Goal: Information Seeking & Learning: Find specific fact

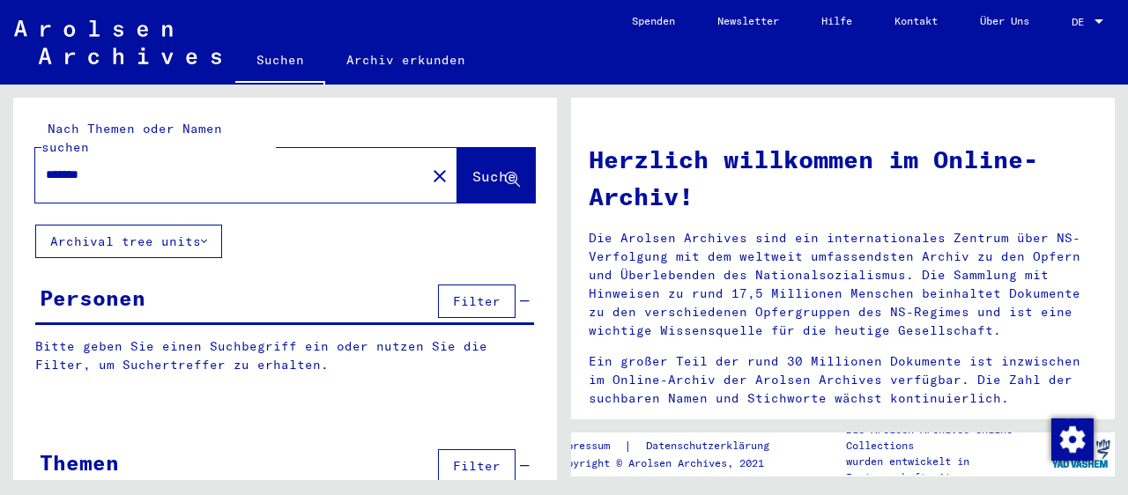
type input "*******"
click at [472, 167] on span "Suche" at bounding box center [494, 176] width 44 height 18
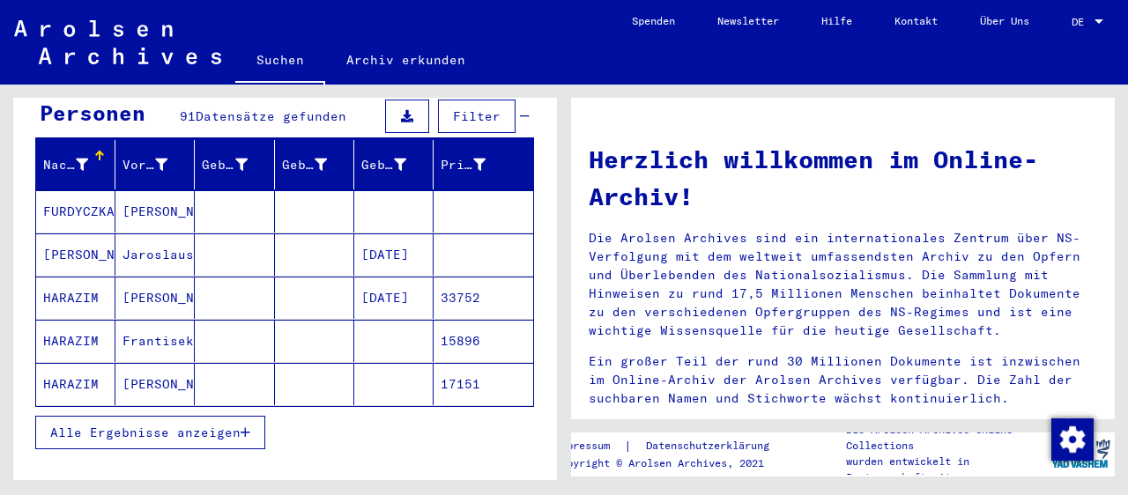
scroll to position [194, 0]
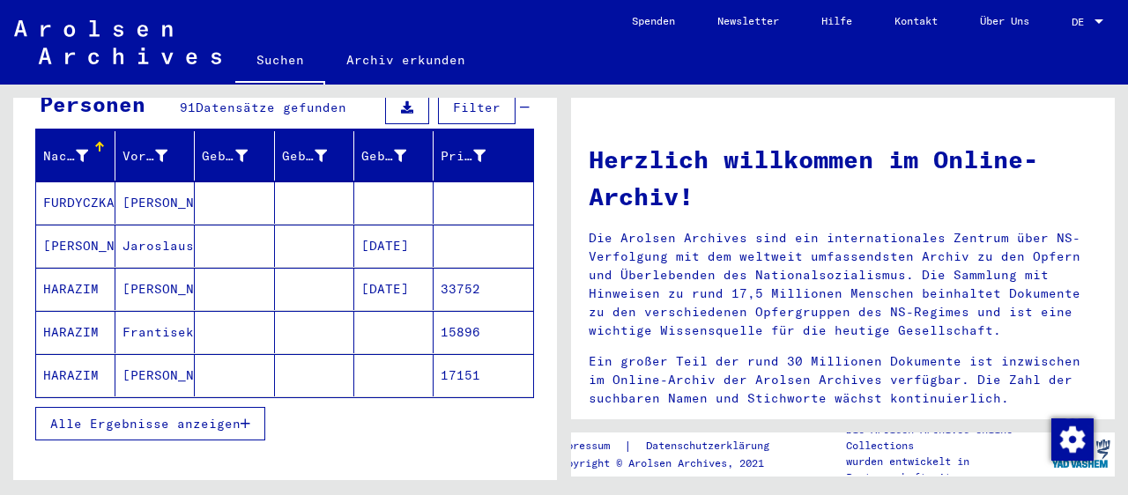
click at [241, 416] on span "Alle Ergebnisse anzeigen" at bounding box center [145, 424] width 190 height 16
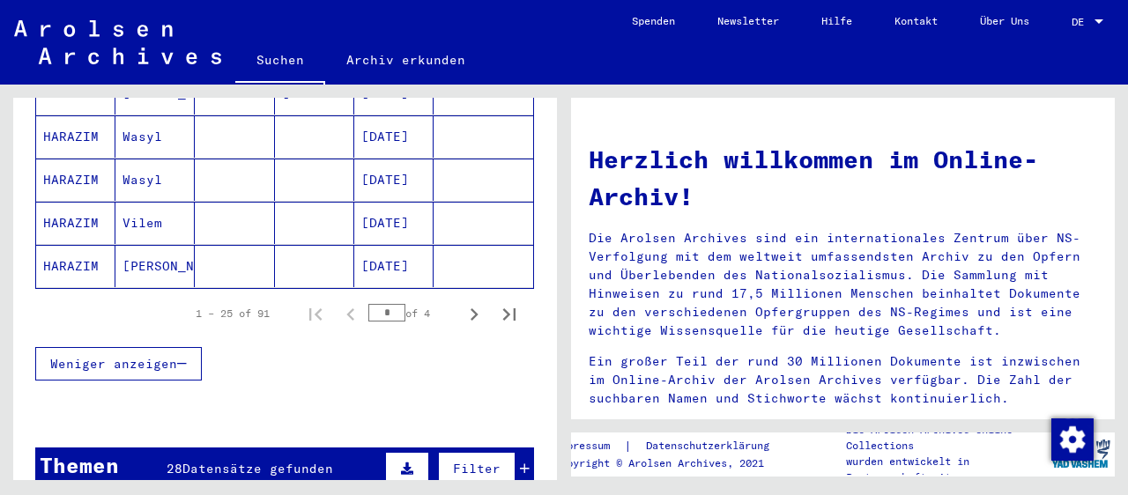
scroll to position [1167, 0]
click at [471, 302] on icon "Next page" at bounding box center [474, 314] width 25 height 25
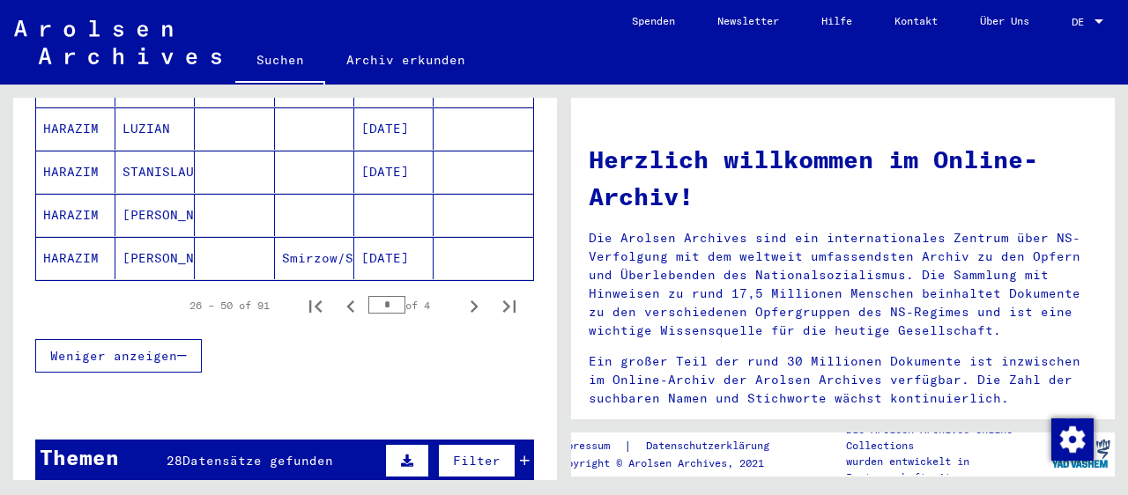
scroll to position [1264, 0]
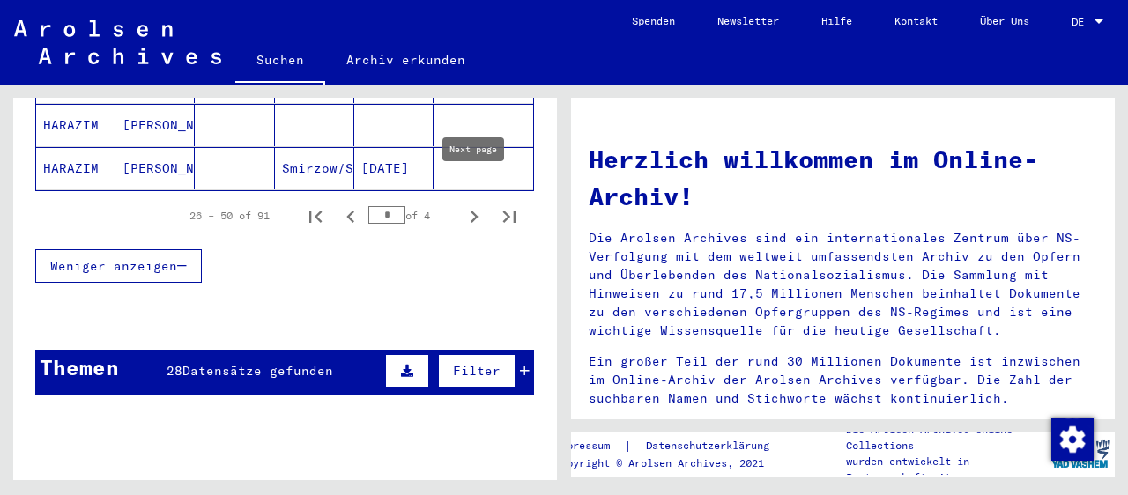
click at [474, 204] on icon "Next page" at bounding box center [474, 216] width 25 height 25
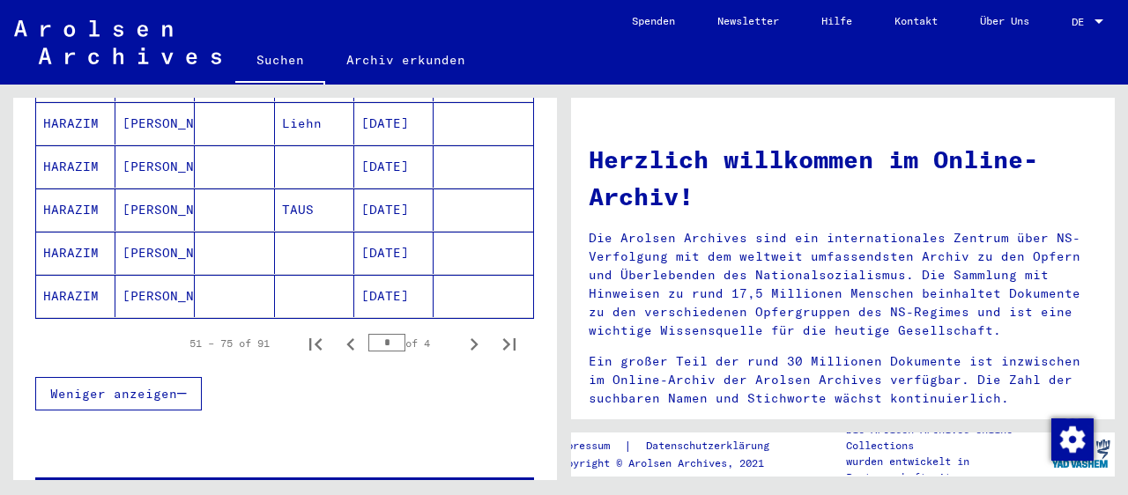
scroll to position [1167, 0]
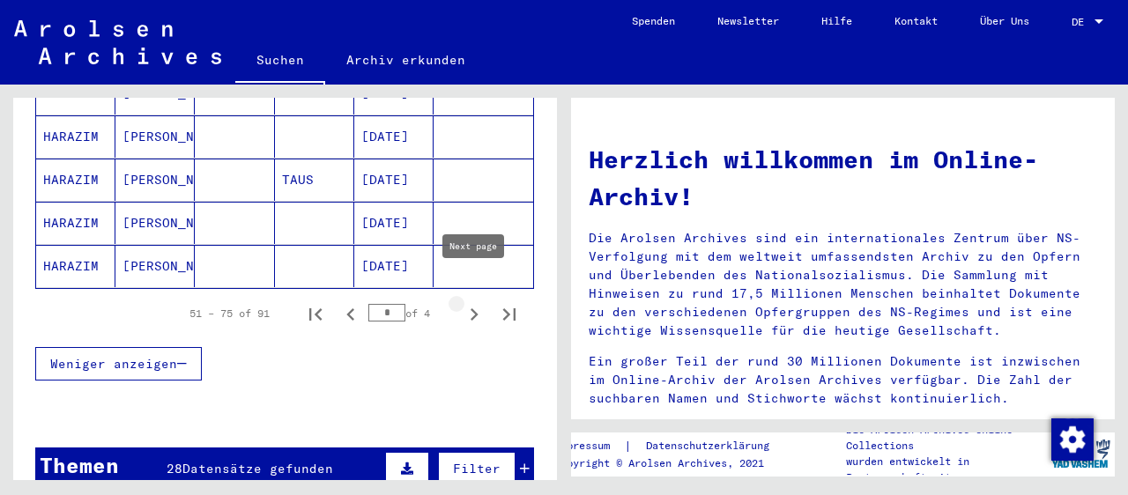
click at [472, 302] on icon "Next page" at bounding box center [474, 314] width 25 height 25
type input "*"
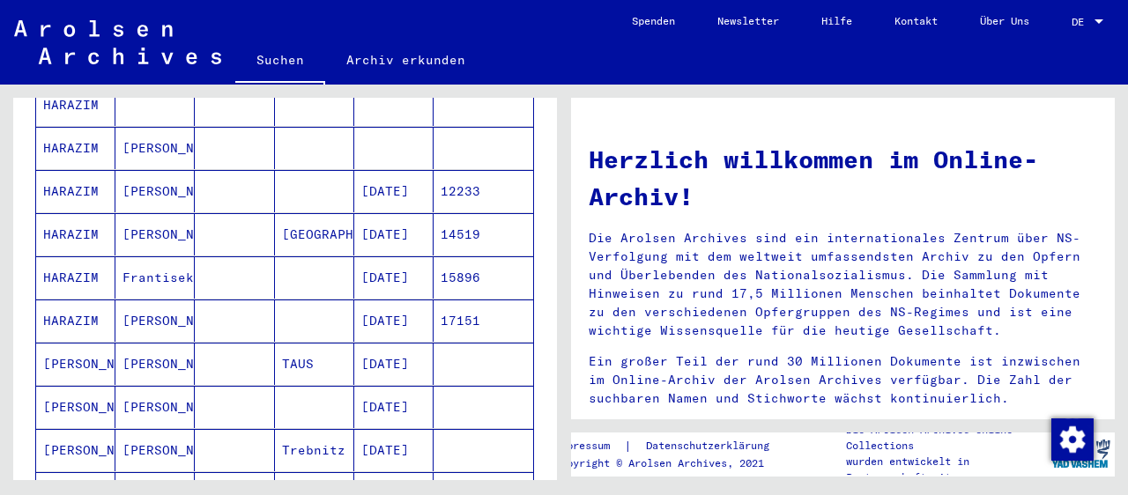
scroll to position [194, 0]
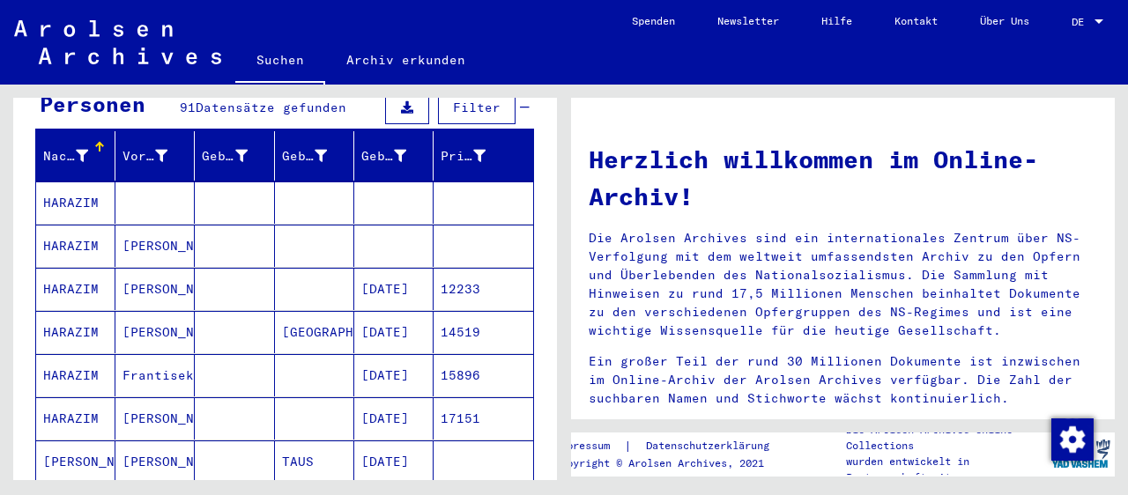
click at [55, 311] on mat-cell "HARAZIM" at bounding box center [75, 332] width 79 height 42
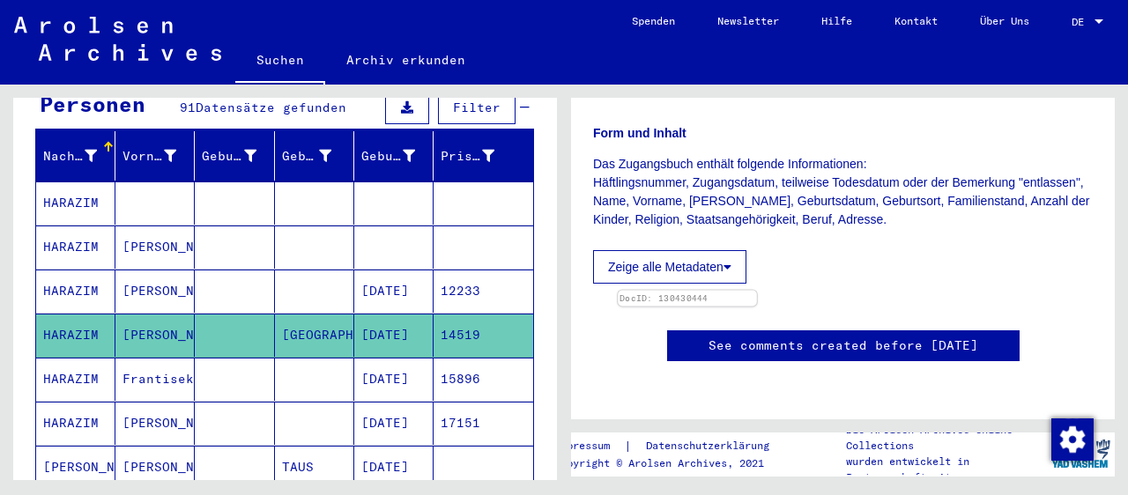
scroll to position [389, 0]
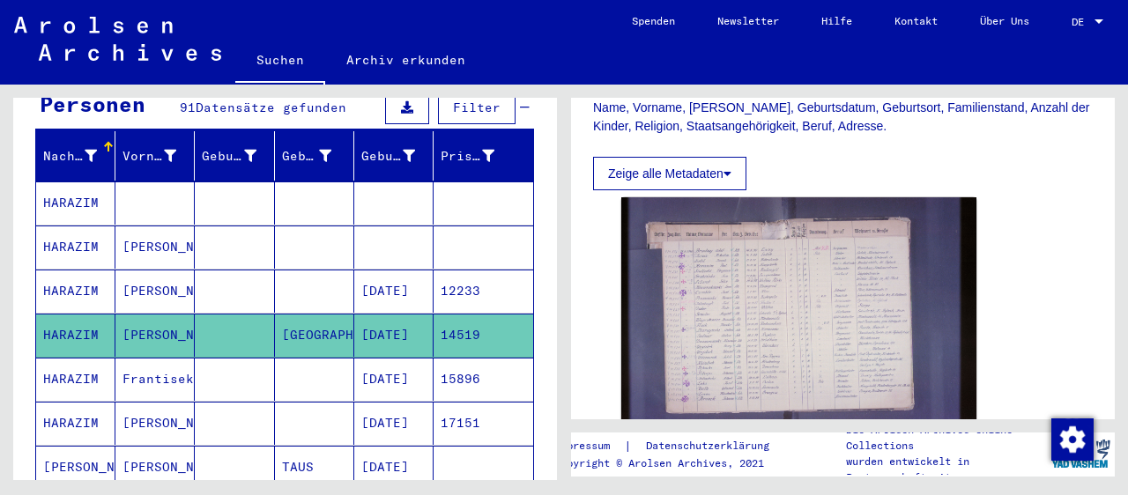
drag, startPoint x: 278, startPoint y: 312, endPoint x: 354, endPoint y: 317, distance: 76.8
click at [354, 317] on mat-cell "[GEOGRAPHIC_DATA]" at bounding box center [314, 335] width 79 height 43
copy mat-cell "KÖNIGSHÜTT"
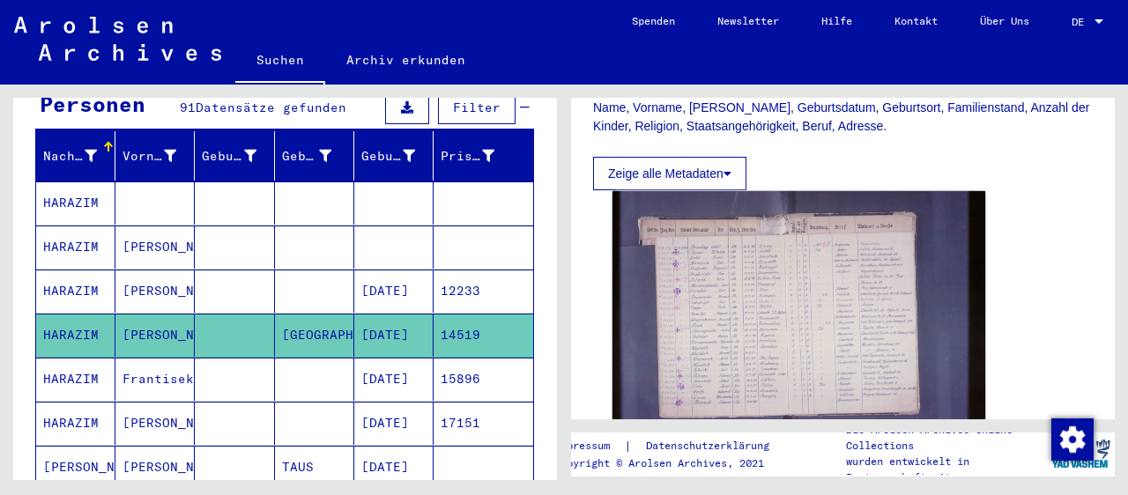
click at [705, 291] on img at bounding box center [798, 315] width 373 height 248
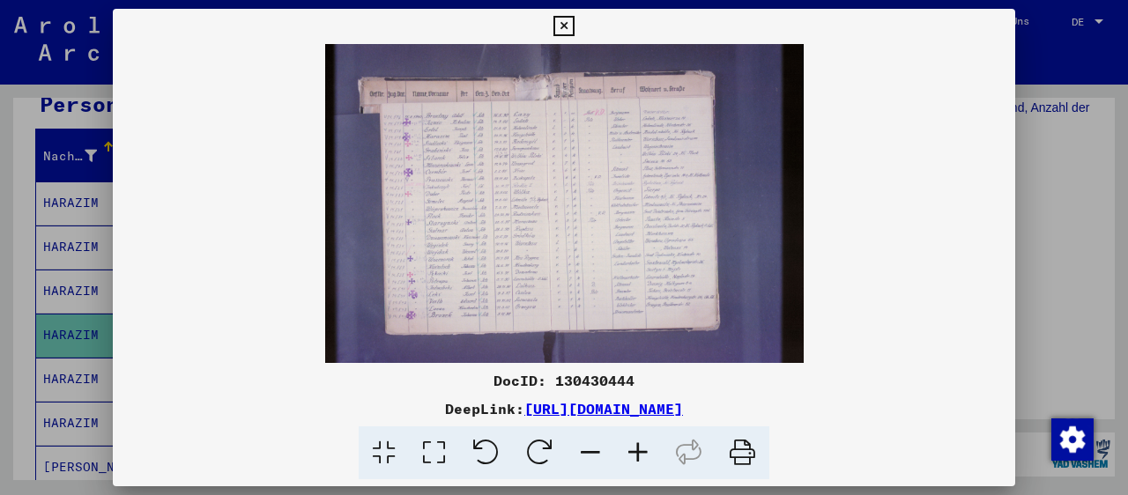
click at [640, 451] on icon at bounding box center [638, 453] width 48 height 54
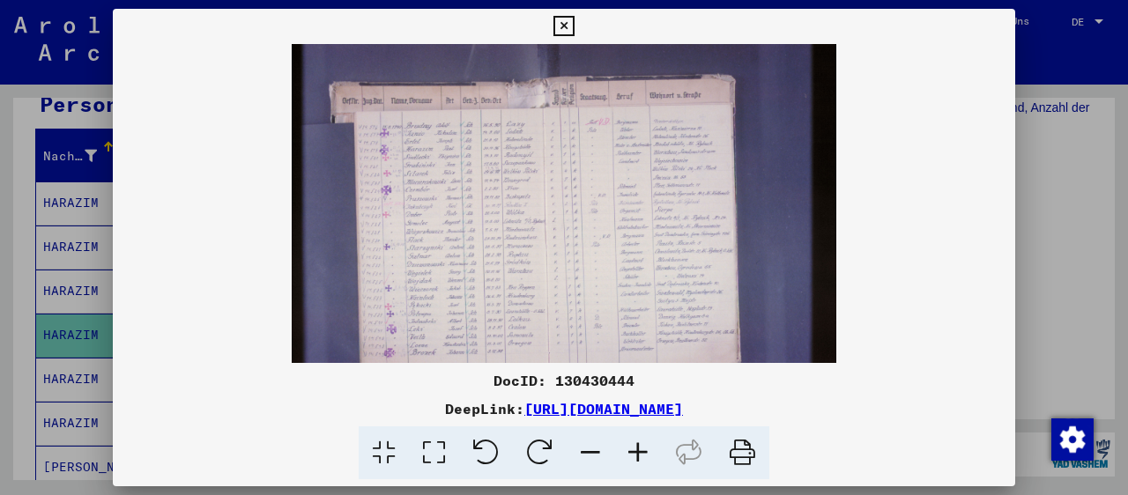
click at [640, 451] on icon at bounding box center [638, 453] width 48 height 54
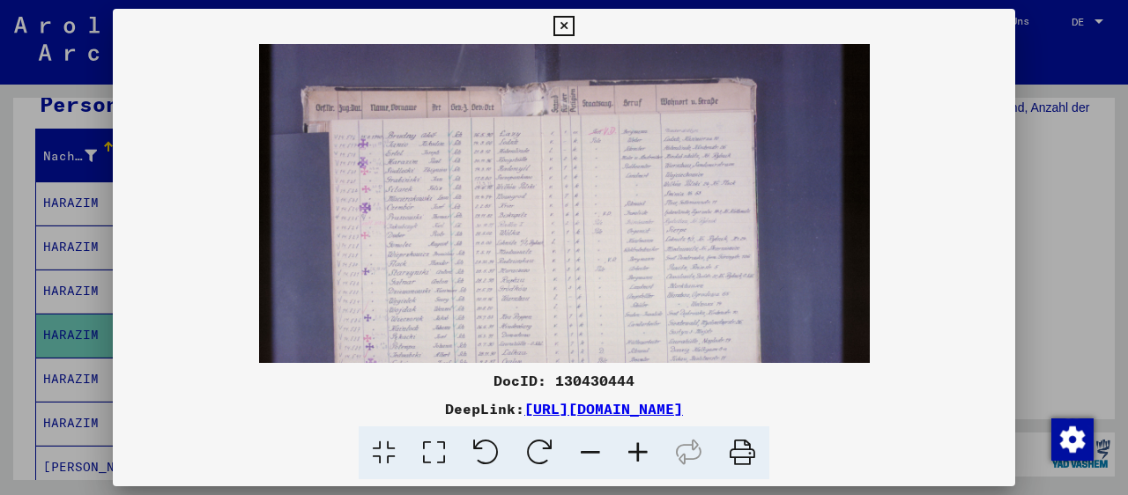
click at [640, 451] on icon at bounding box center [638, 453] width 48 height 54
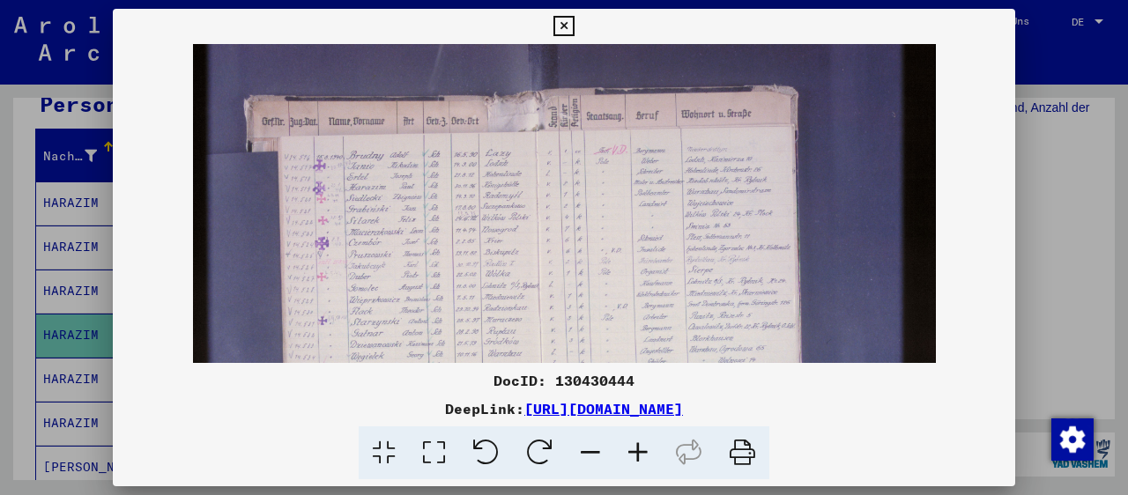
click at [640, 451] on icon at bounding box center [638, 453] width 48 height 54
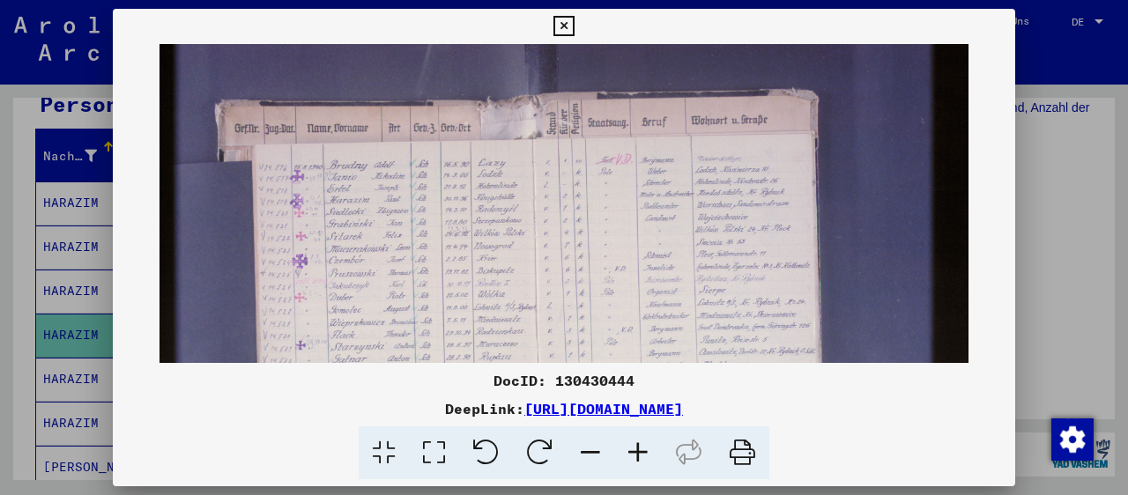
click at [640, 451] on icon at bounding box center [638, 453] width 48 height 54
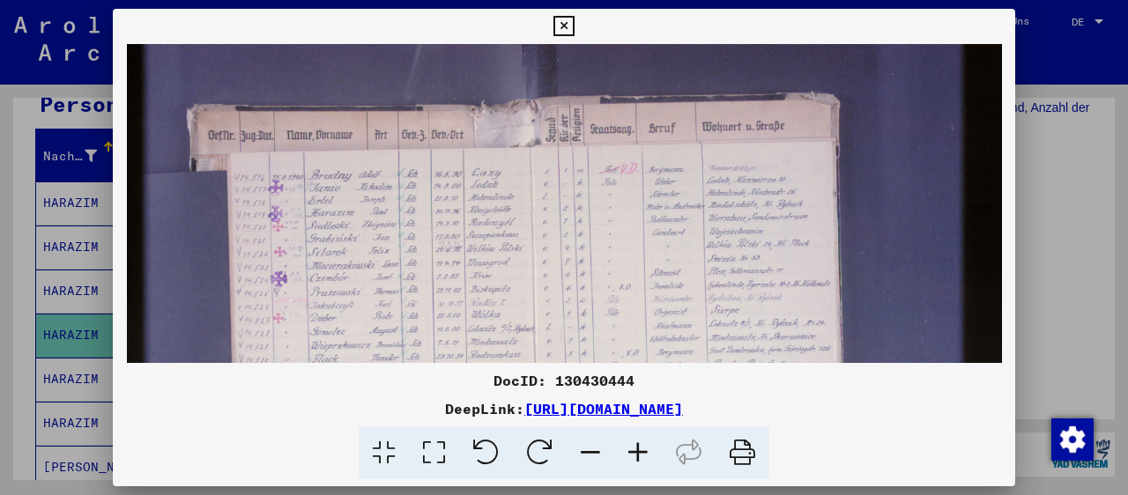
click at [640, 451] on icon at bounding box center [638, 453] width 48 height 54
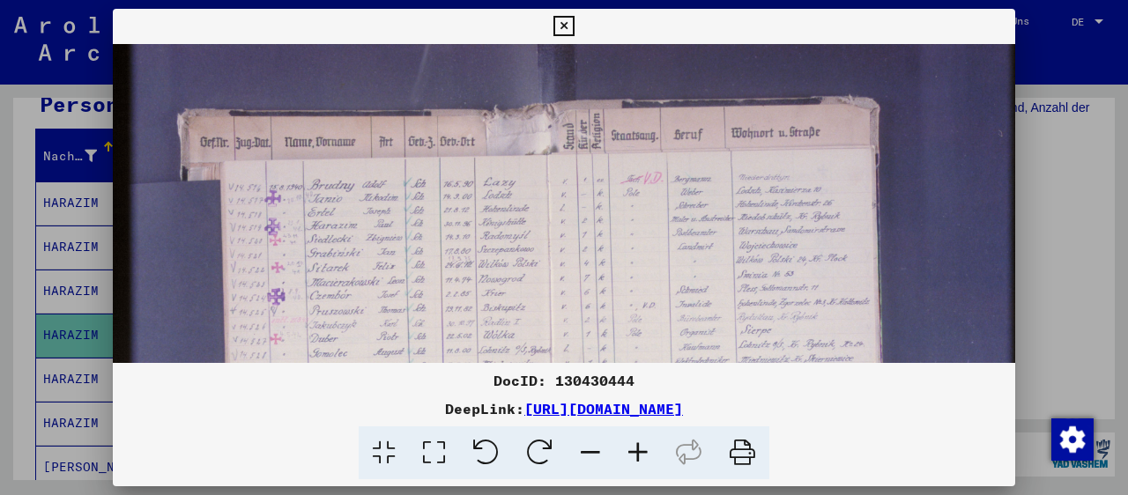
click at [640, 451] on icon at bounding box center [638, 453] width 48 height 54
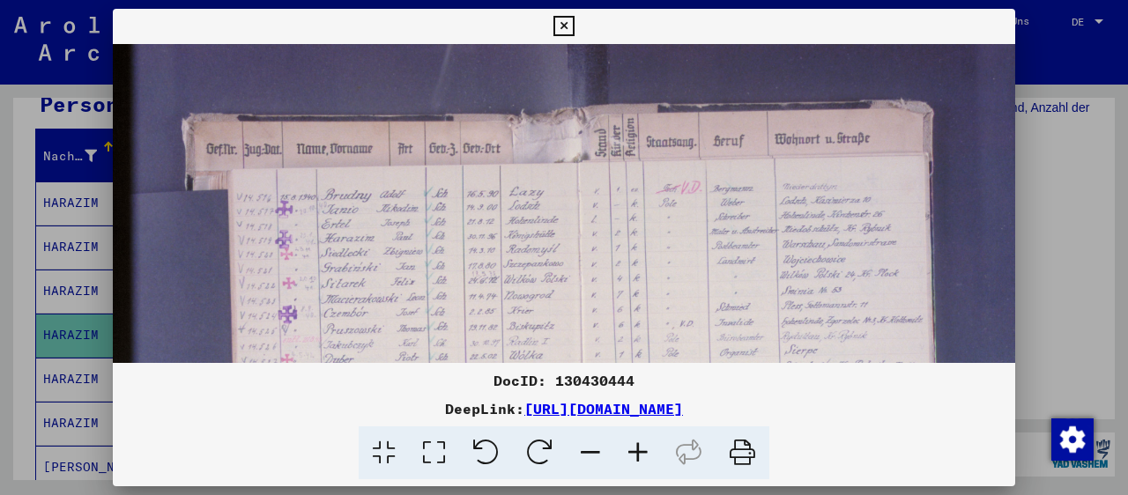
click at [640, 451] on icon at bounding box center [638, 453] width 48 height 54
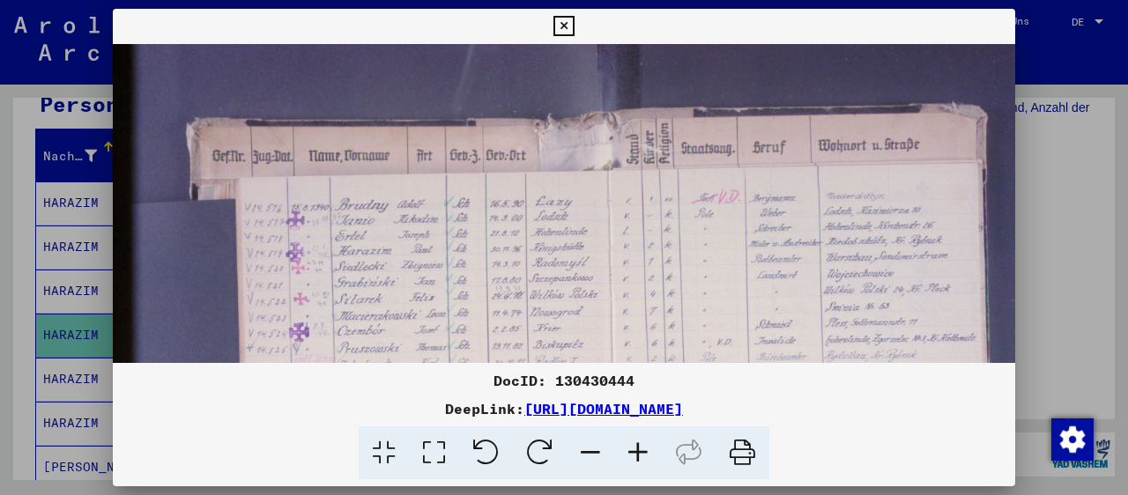
click at [640, 451] on icon at bounding box center [638, 453] width 48 height 54
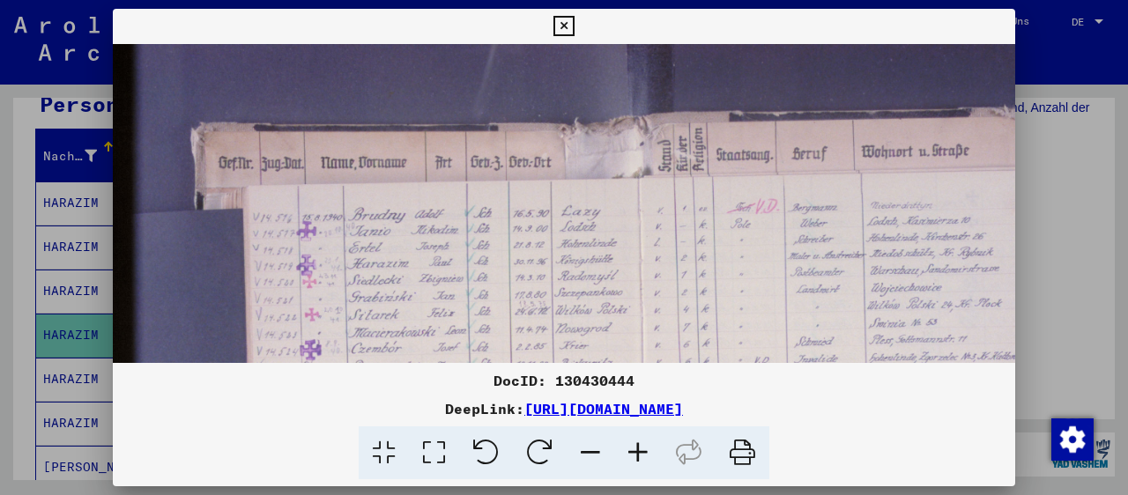
click at [640, 451] on icon at bounding box center [638, 453] width 48 height 54
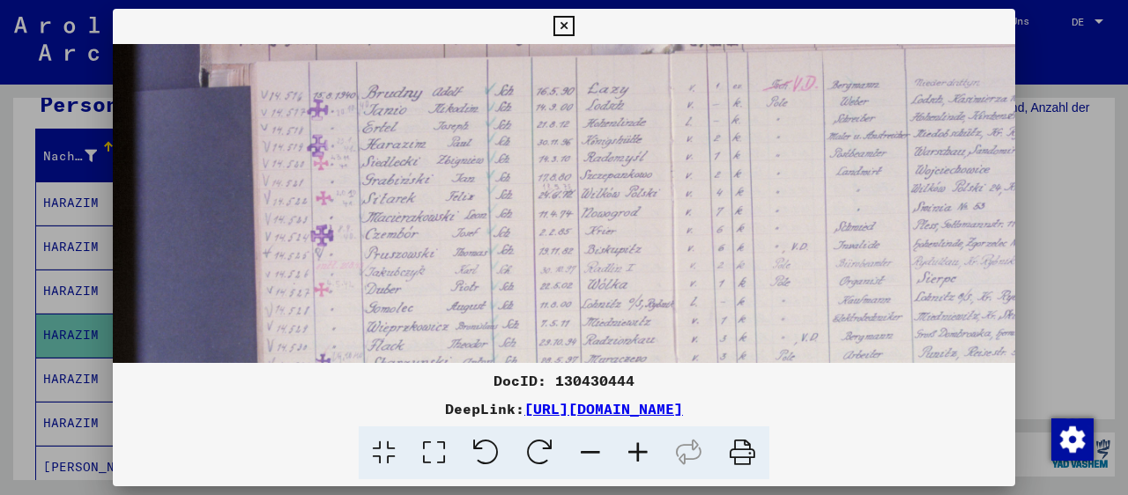
scroll to position [138, 0]
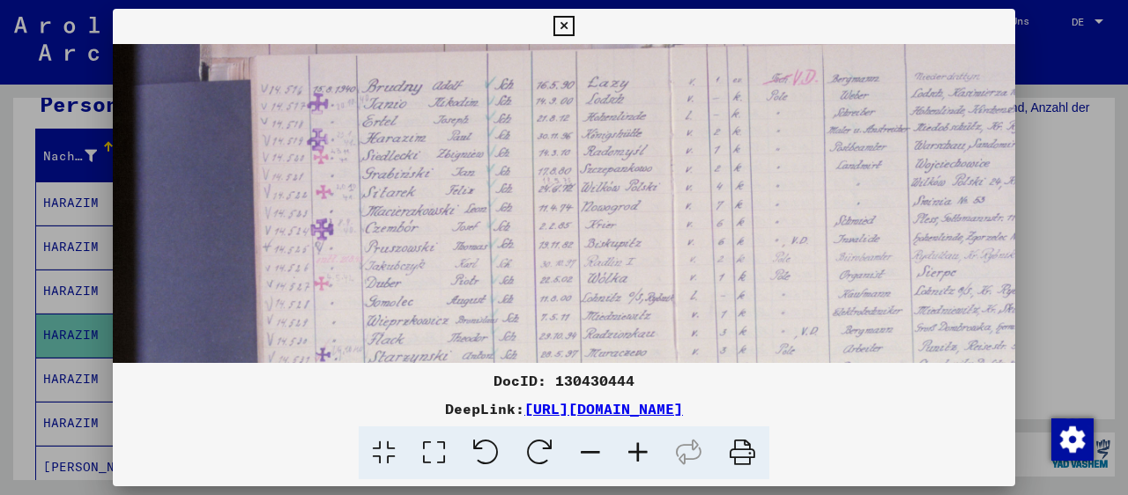
drag, startPoint x: 400, startPoint y: 316, endPoint x: 410, endPoint y: 179, distance: 137.8
click at [410, 179] on img at bounding box center [715, 308] width 1205 height 804
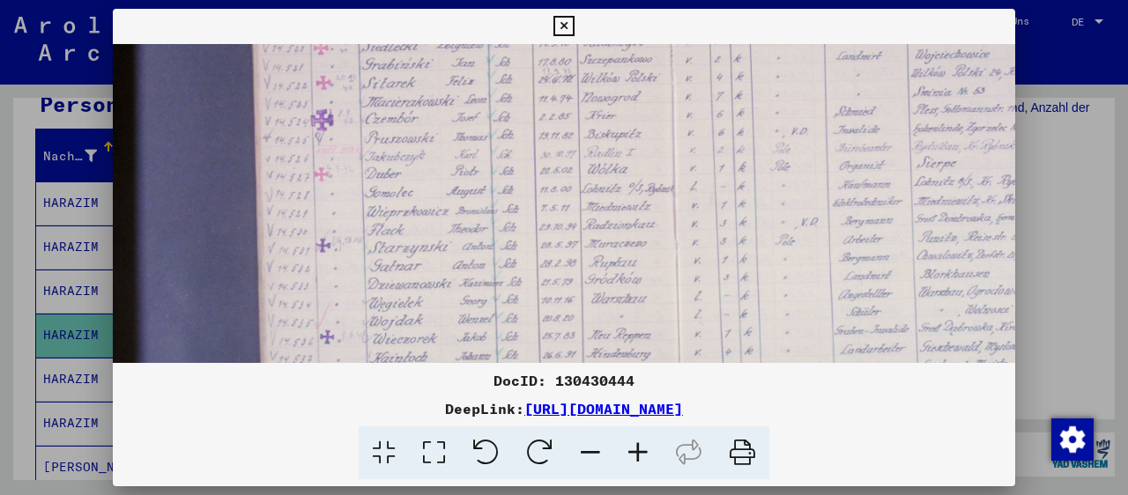
scroll to position [265, 0]
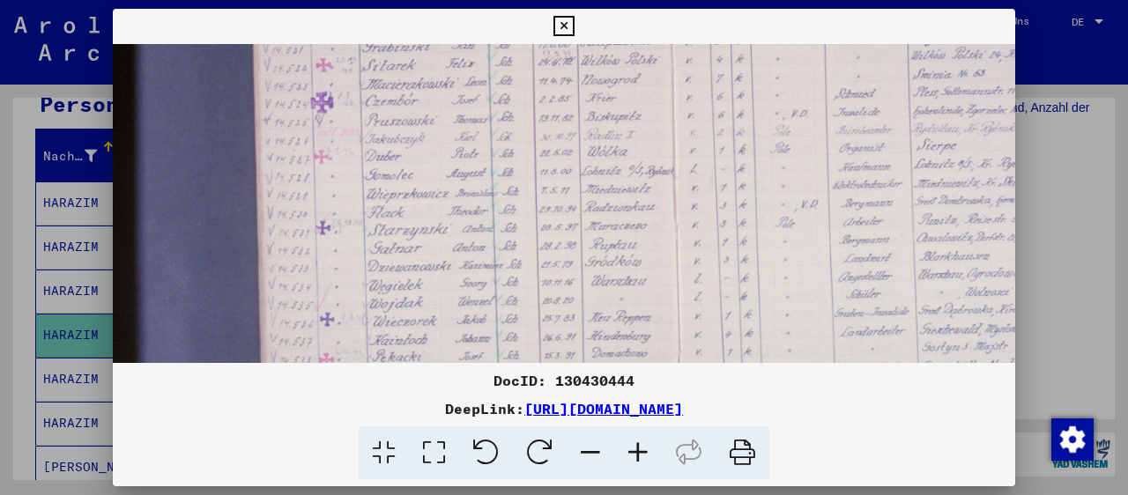
drag, startPoint x: 393, startPoint y: 300, endPoint x: 393, endPoint y: 174, distance: 125.1
click at [393, 174] on img at bounding box center [715, 181] width 1205 height 804
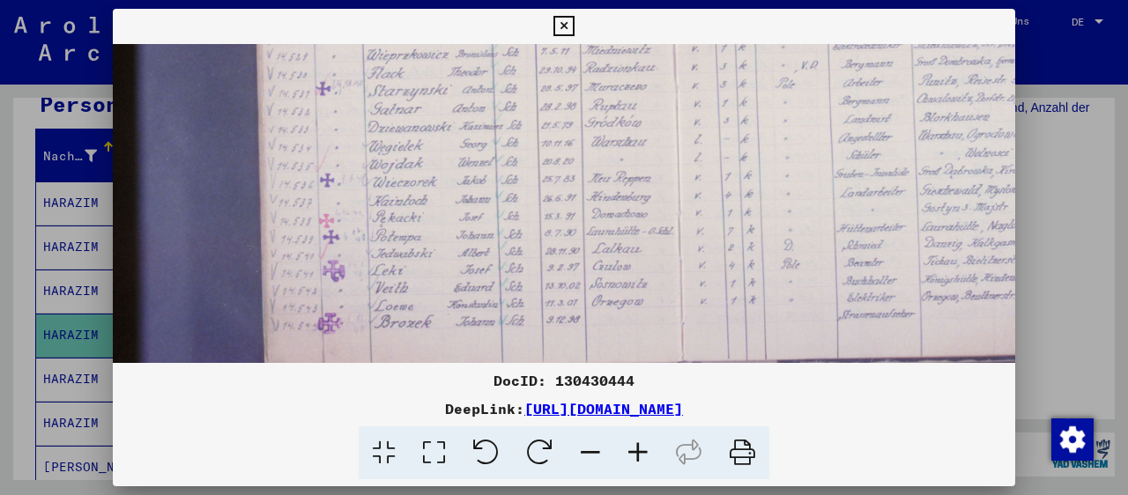
scroll to position [415, 0]
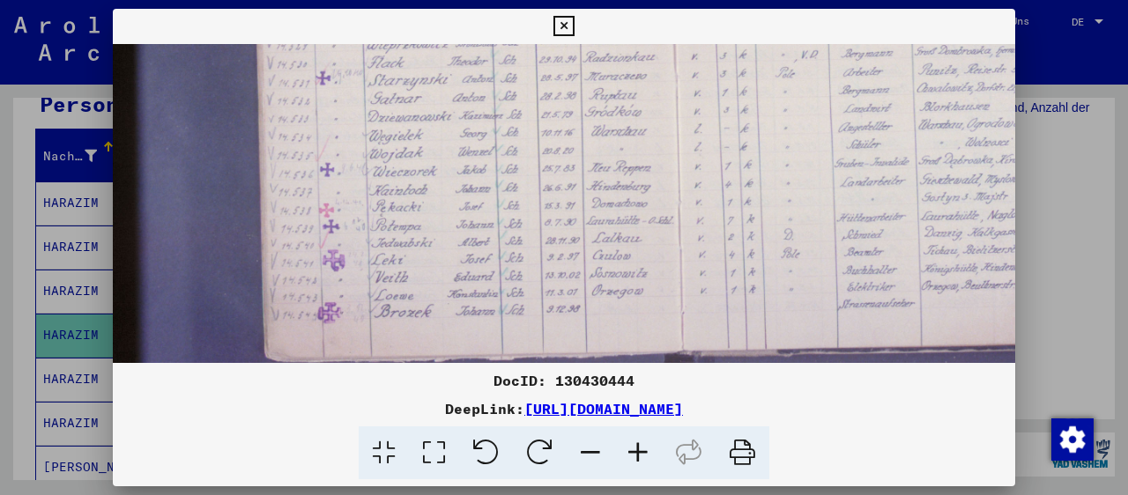
drag, startPoint x: 389, startPoint y: 315, endPoint x: 391, endPoint y: 167, distance: 148.0
click at [391, 167] on img at bounding box center [715, 31] width 1205 height 804
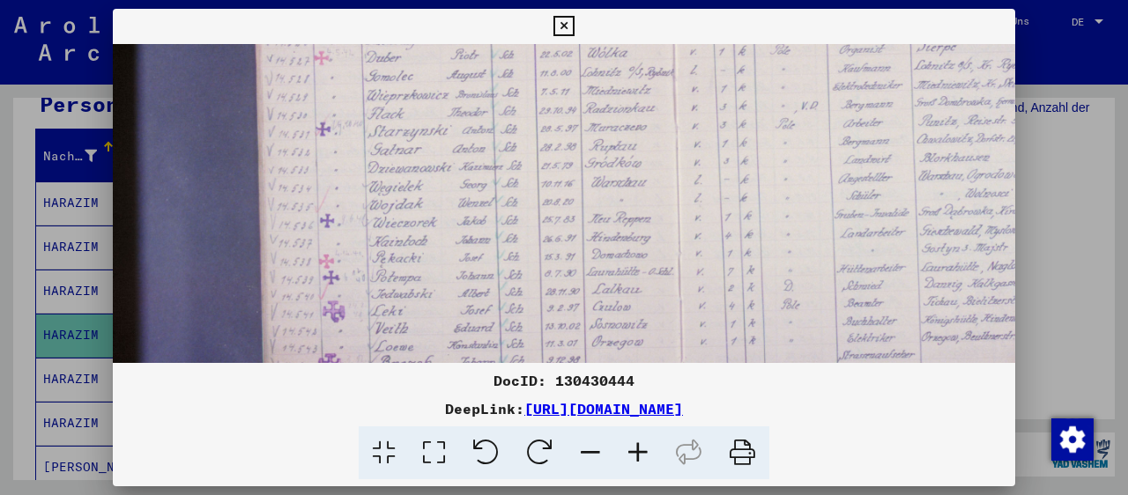
scroll to position [345, 0]
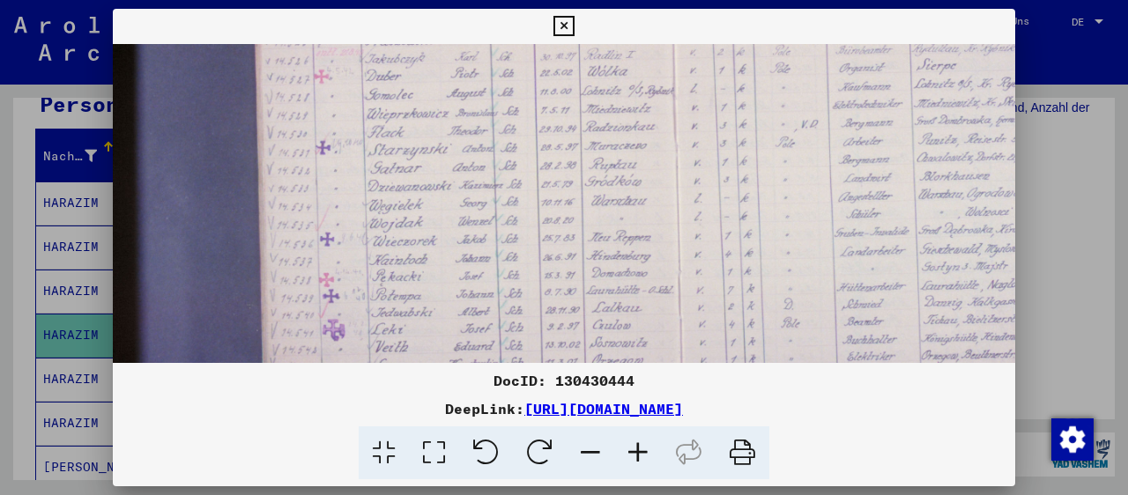
drag, startPoint x: 405, startPoint y: 224, endPoint x: 404, endPoint y: 291, distance: 67.0
click at [404, 291] on img at bounding box center [715, 101] width 1205 height 804
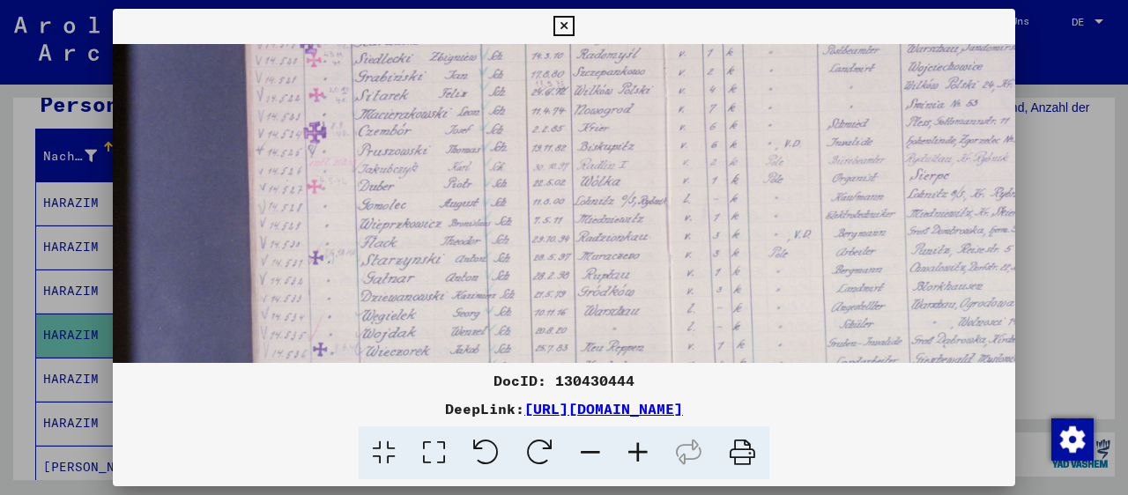
scroll to position [226, 7]
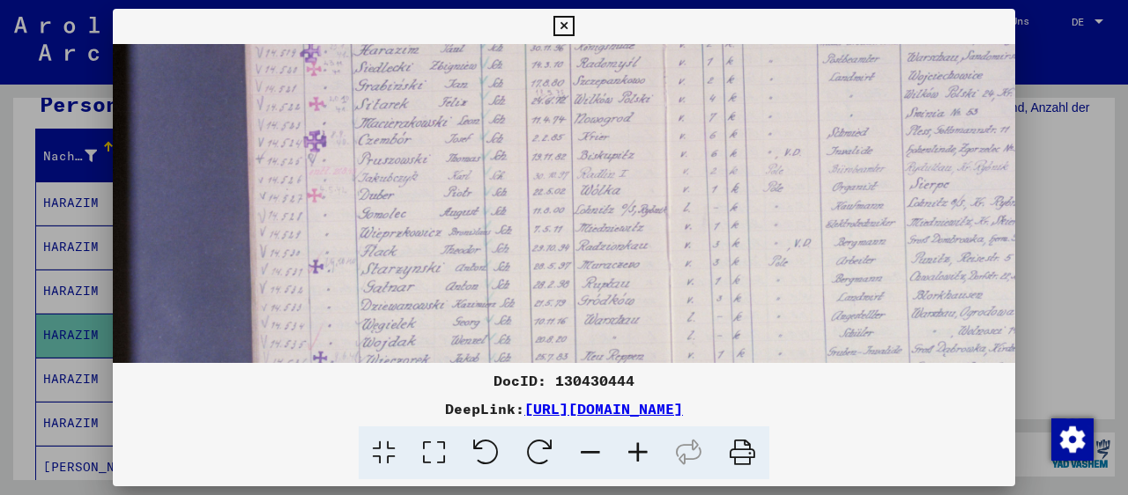
drag, startPoint x: 400, startPoint y: 191, endPoint x: 393, endPoint y: 310, distance: 119.2
click at [393, 310] on img at bounding box center [708, 220] width 1205 height 804
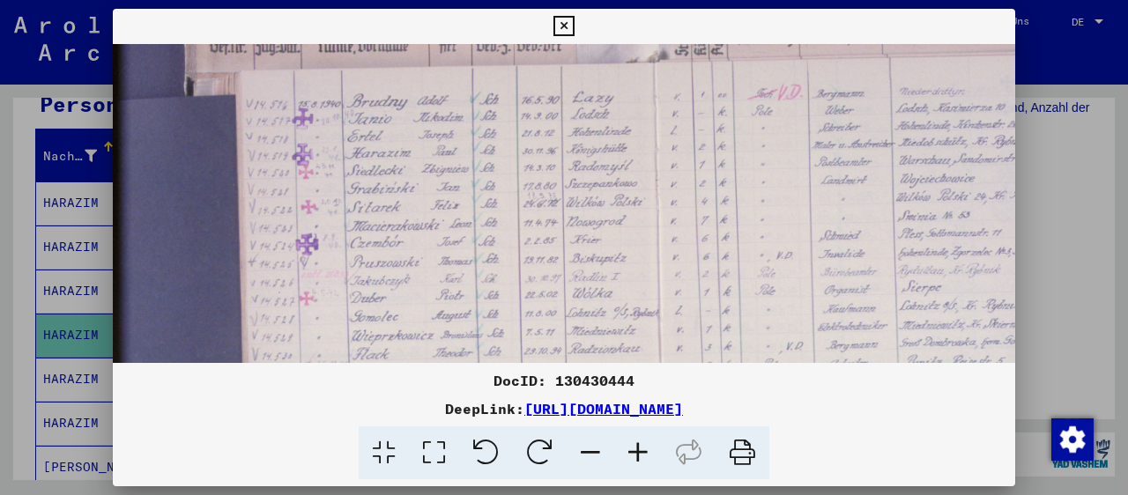
scroll to position [115, 15]
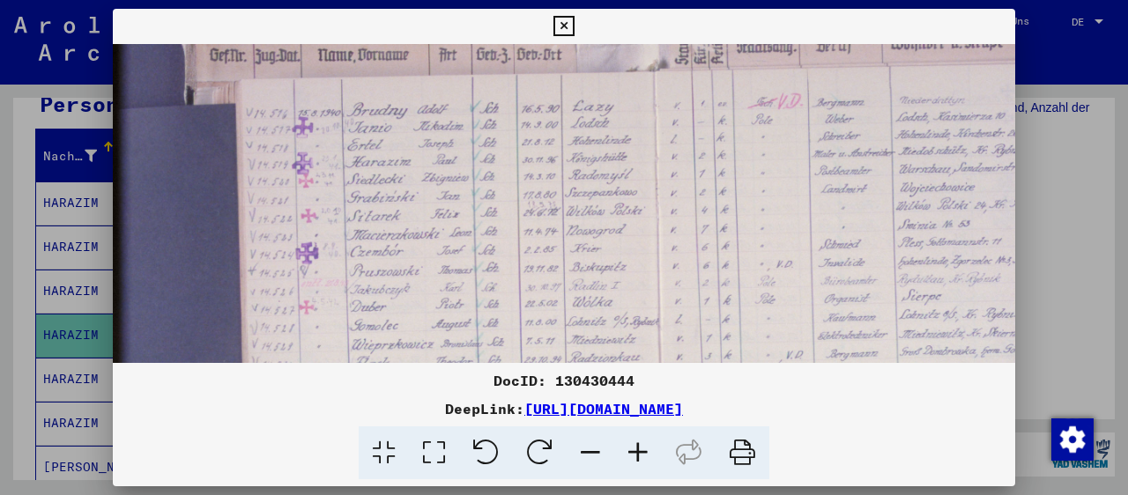
drag, startPoint x: 375, startPoint y: 196, endPoint x: 368, endPoint y: 306, distance: 109.5
click at [368, 306] on img at bounding box center [700, 332] width 1205 height 804
click at [640, 448] on icon at bounding box center [638, 453] width 48 height 54
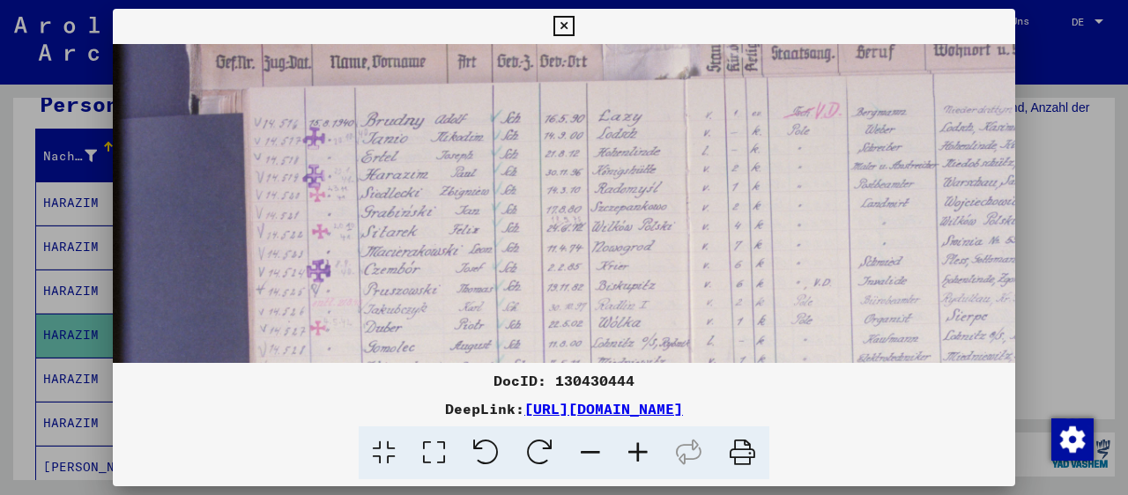
click at [639, 448] on icon at bounding box center [638, 453] width 48 height 54
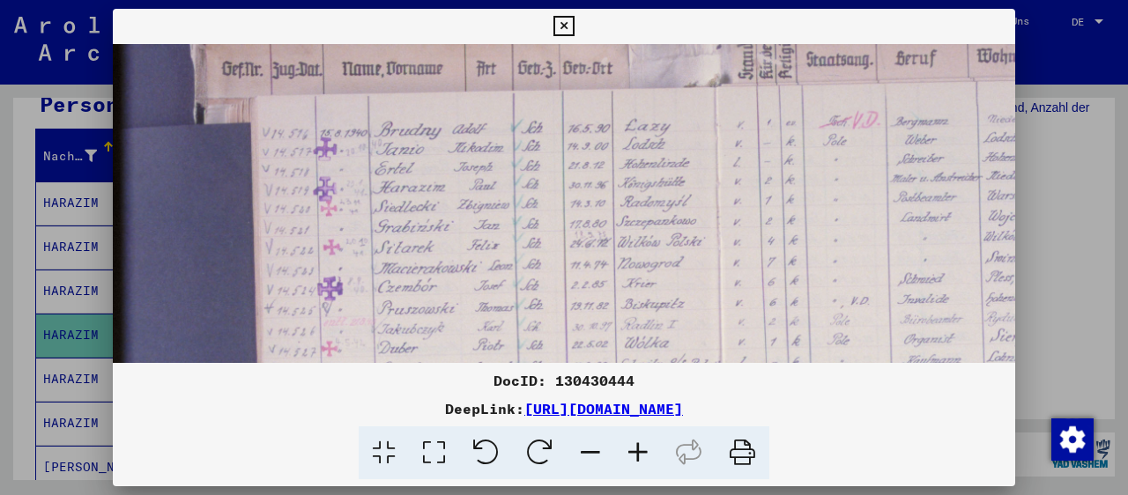
click at [639, 448] on icon at bounding box center [638, 453] width 48 height 54
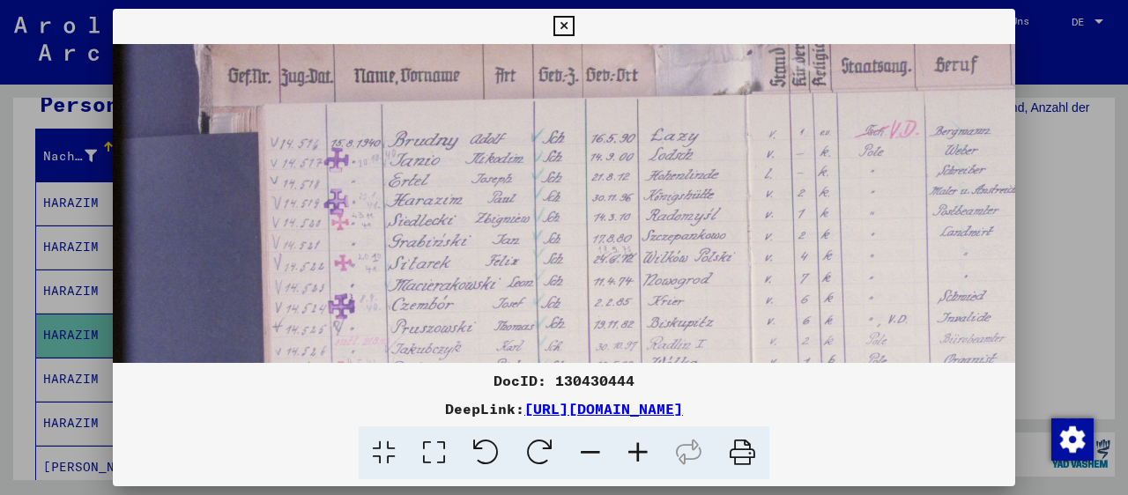
click at [632, 449] on icon at bounding box center [638, 453] width 48 height 54
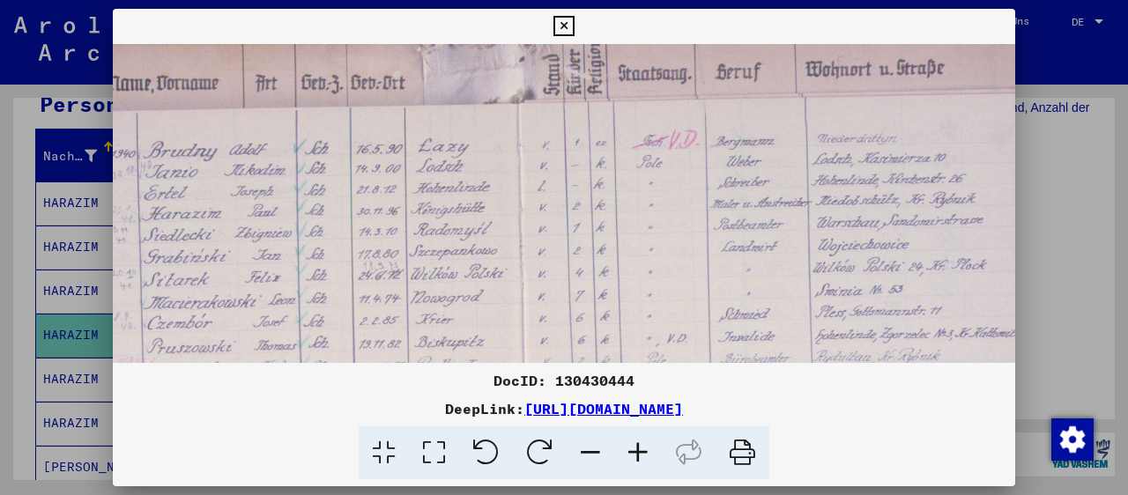
scroll to position [114, 286]
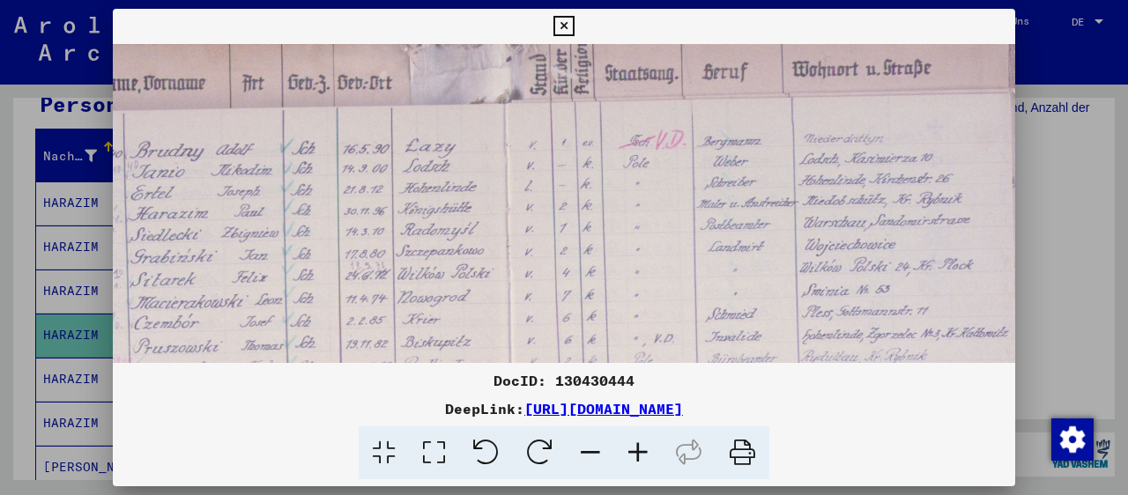
drag, startPoint x: 728, startPoint y: 215, endPoint x: 464, endPoint y: 216, distance: 263.4
click at [464, 216] on img at bounding box center [561, 420] width 1470 height 980
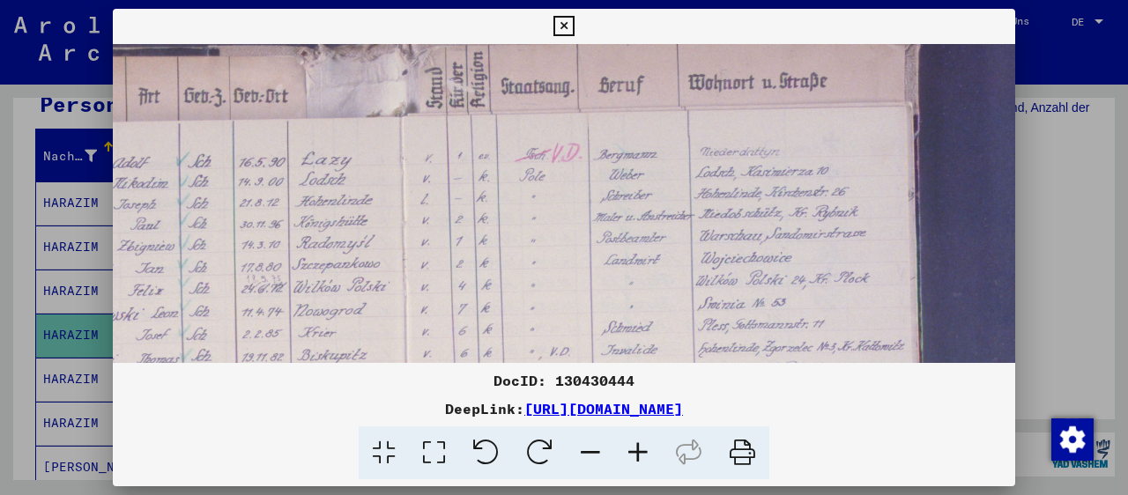
drag, startPoint x: 575, startPoint y: 225, endPoint x: 474, endPoint y: 237, distance: 102.1
click at [474, 237] on img at bounding box center [457, 434] width 1470 height 980
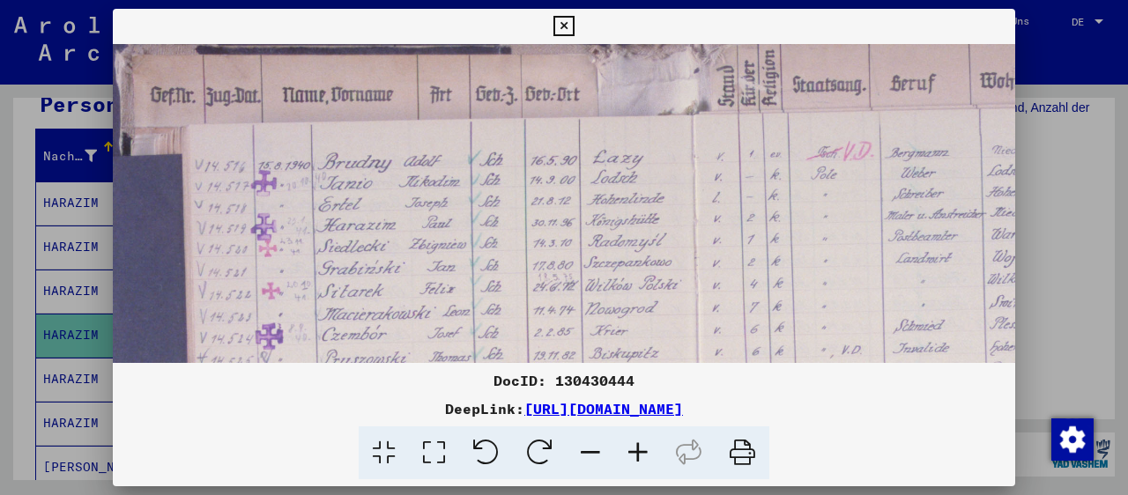
scroll to position [100, 22]
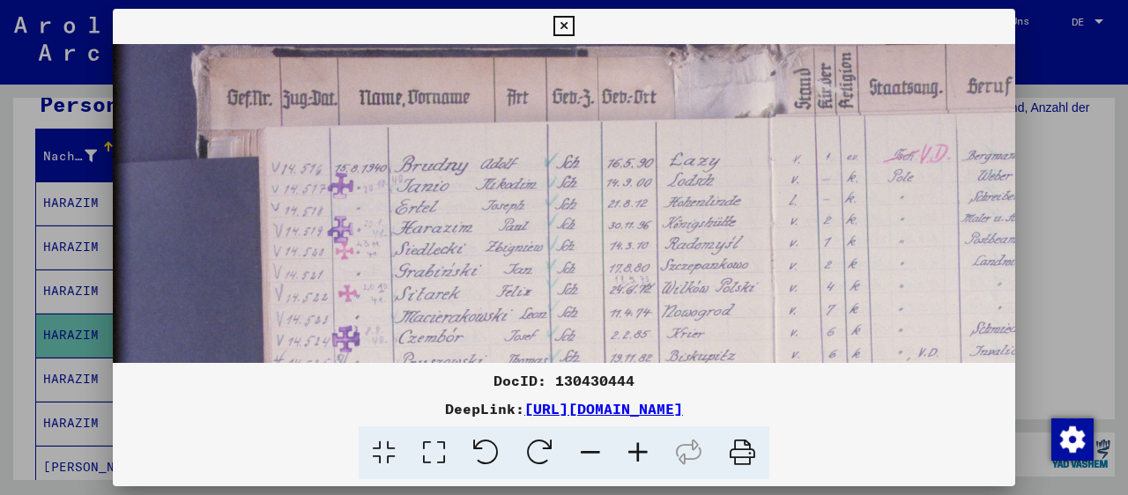
drag, startPoint x: 318, startPoint y: 220, endPoint x: 685, endPoint y: 221, distance: 367.4
click at [685, 221] on img at bounding box center [826, 434] width 1470 height 980
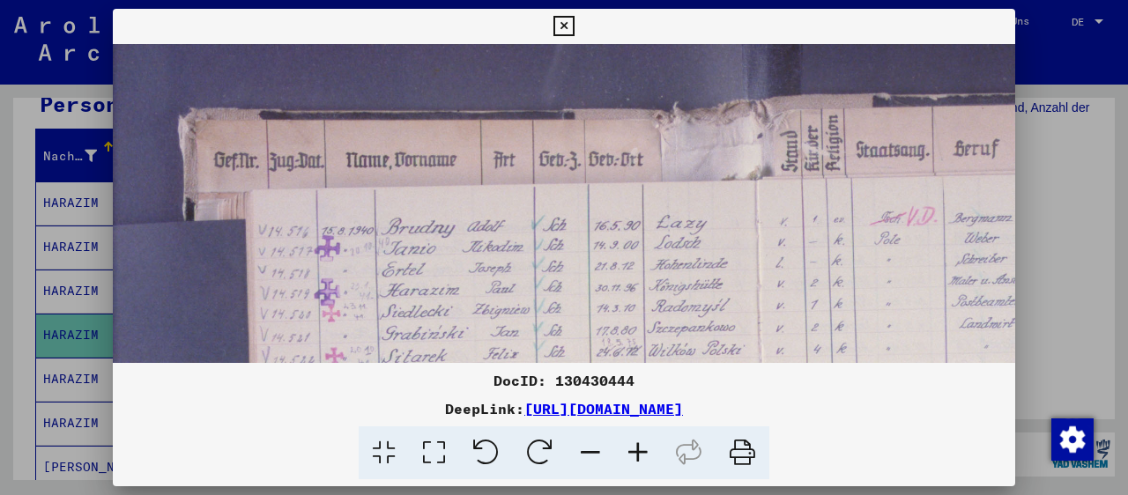
scroll to position [34, 38]
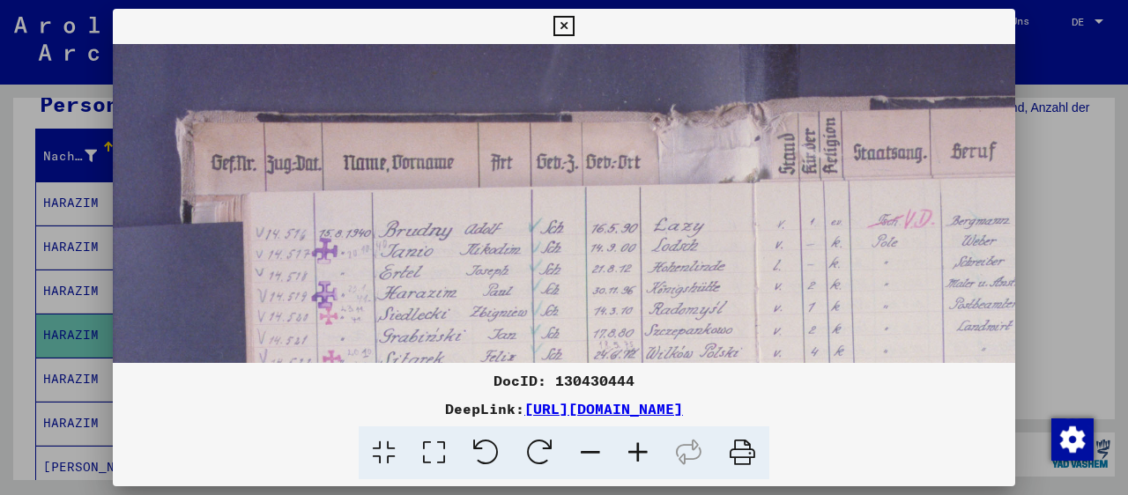
drag, startPoint x: 352, startPoint y: 178, endPoint x: 337, endPoint y: 243, distance: 66.9
click at [337, 243] on img at bounding box center [810, 500] width 1470 height 980
click at [574, 19] on icon at bounding box center [563, 26] width 20 height 21
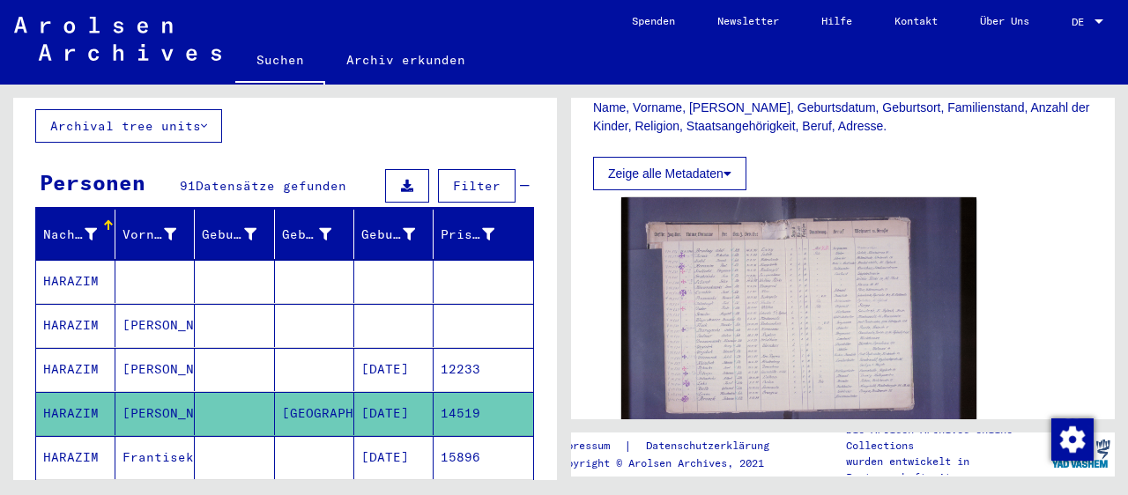
scroll to position [0, 0]
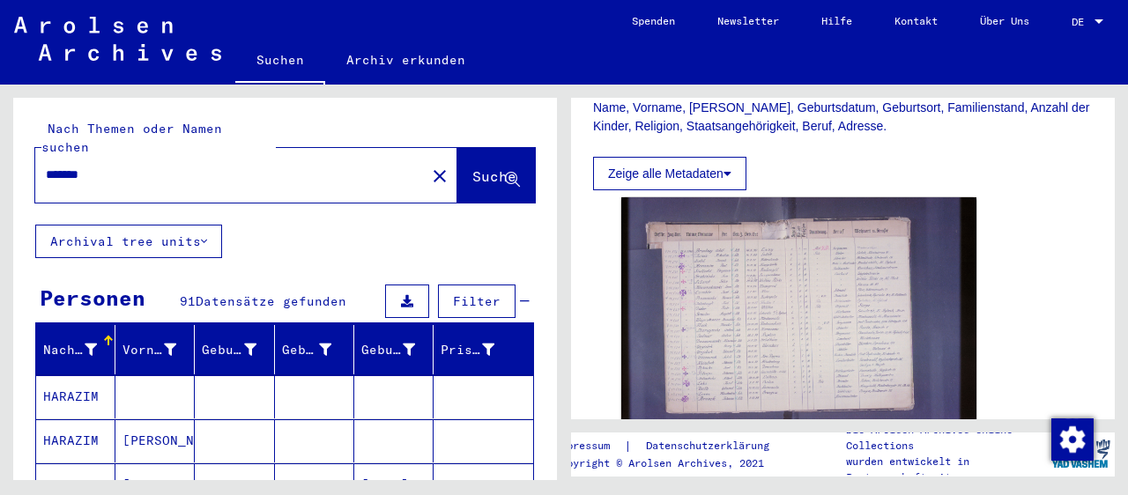
click at [115, 166] on input "*******" at bounding box center [230, 175] width 369 height 19
type input "*"
paste input "**********"
type input "**********"
click at [472, 167] on span "Suche" at bounding box center [494, 176] width 44 height 18
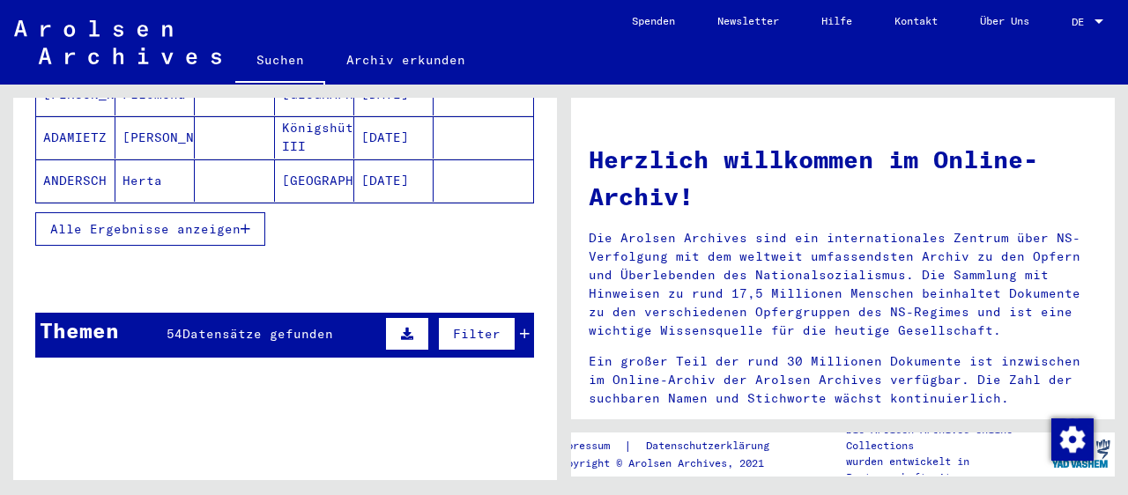
scroll to position [292, 0]
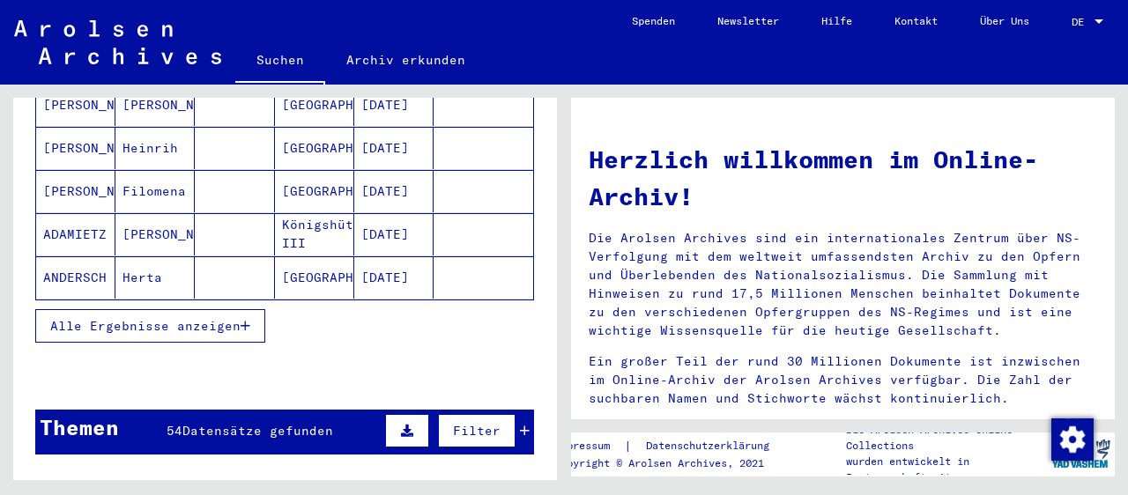
click at [244, 320] on icon "button" at bounding box center [246, 326] width 10 height 12
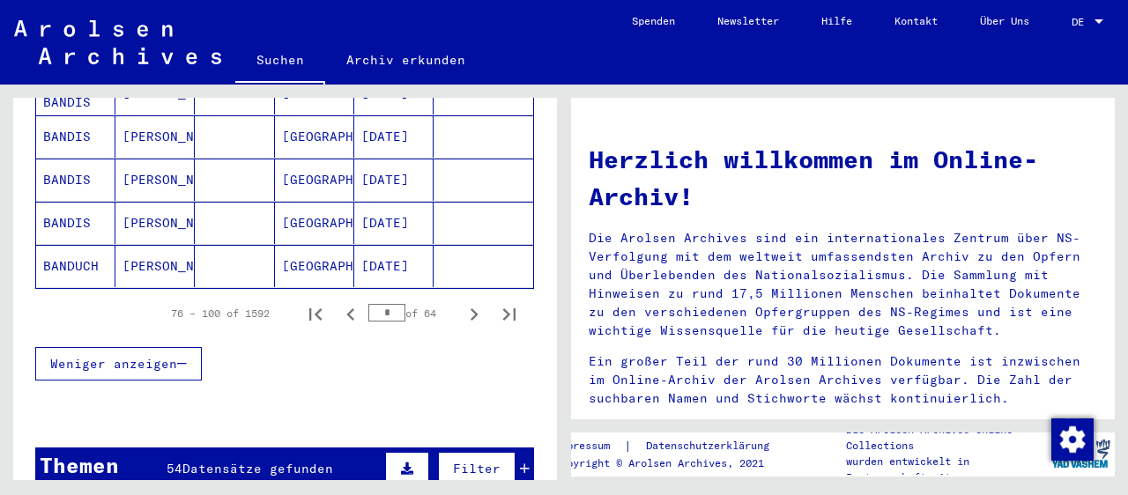
scroll to position [1167, 0]
click at [475, 302] on icon "Next page" at bounding box center [474, 314] width 25 height 25
click at [476, 302] on icon "Next page" at bounding box center [474, 314] width 25 height 25
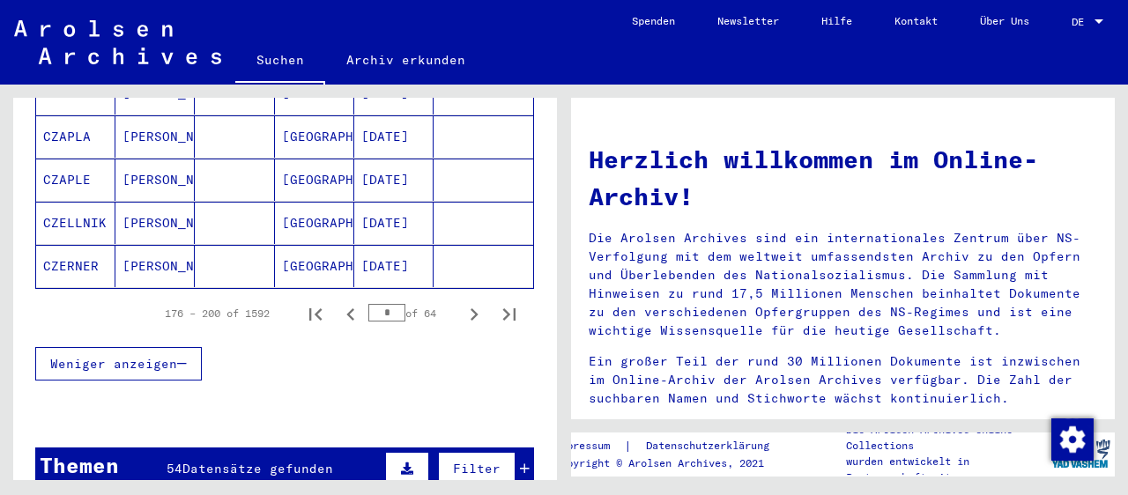
click at [476, 302] on icon "Next page" at bounding box center [474, 314] width 25 height 25
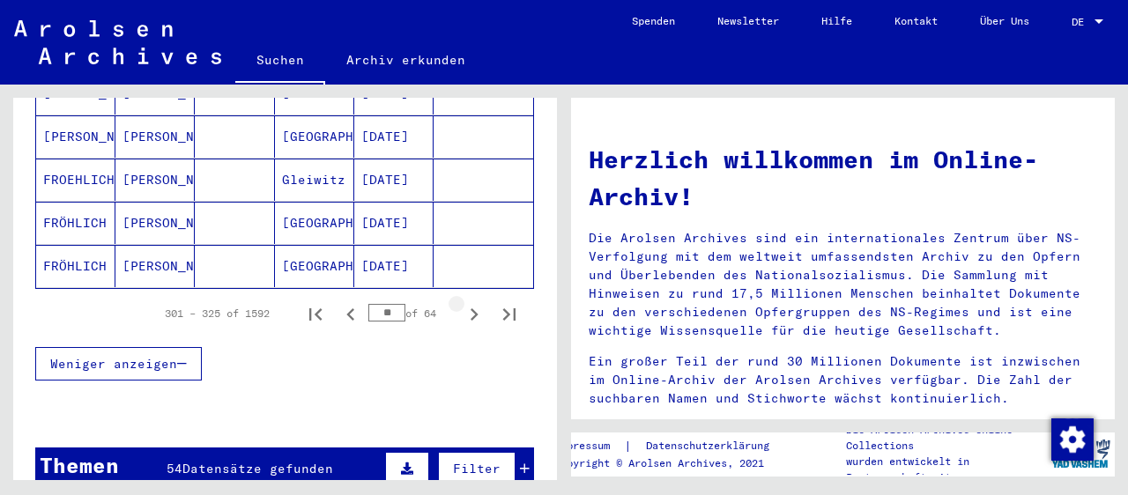
click at [476, 302] on icon "Next page" at bounding box center [474, 314] width 25 height 25
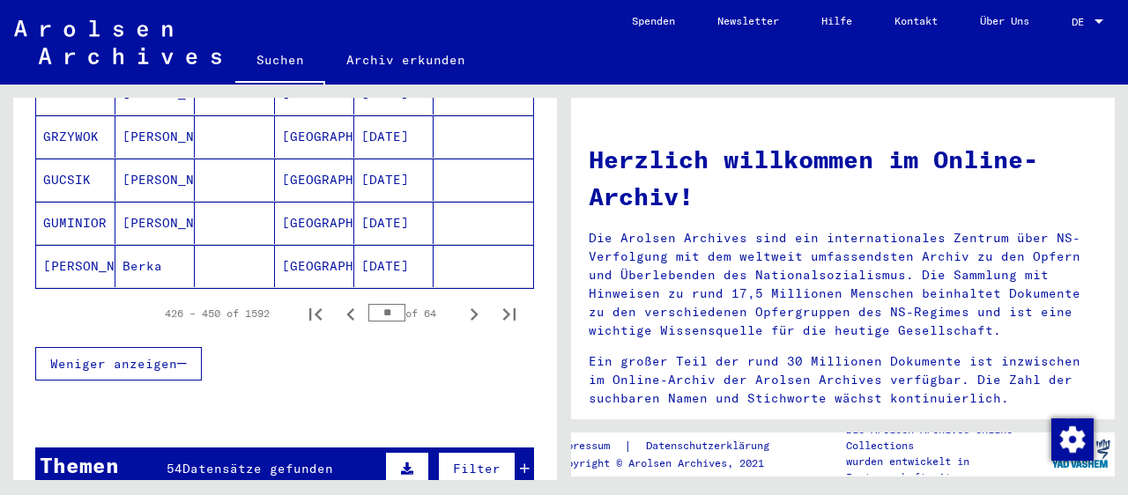
click at [476, 302] on icon "Next page" at bounding box center [474, 314] width 25 height 25
click at [485, 302] on icon "Next page" at bounding box center [474, 314] width 25 height 25
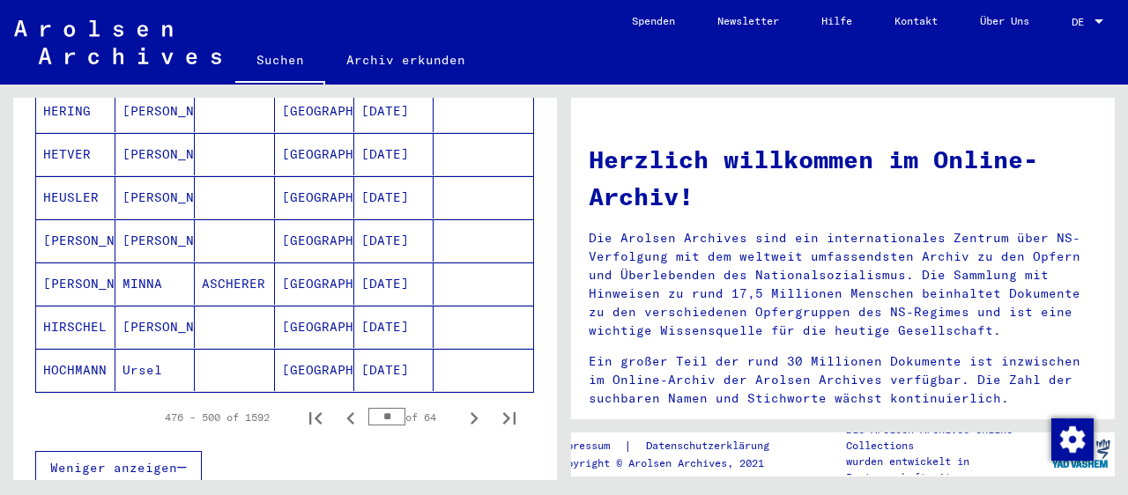
scroll to position [1070, 0]
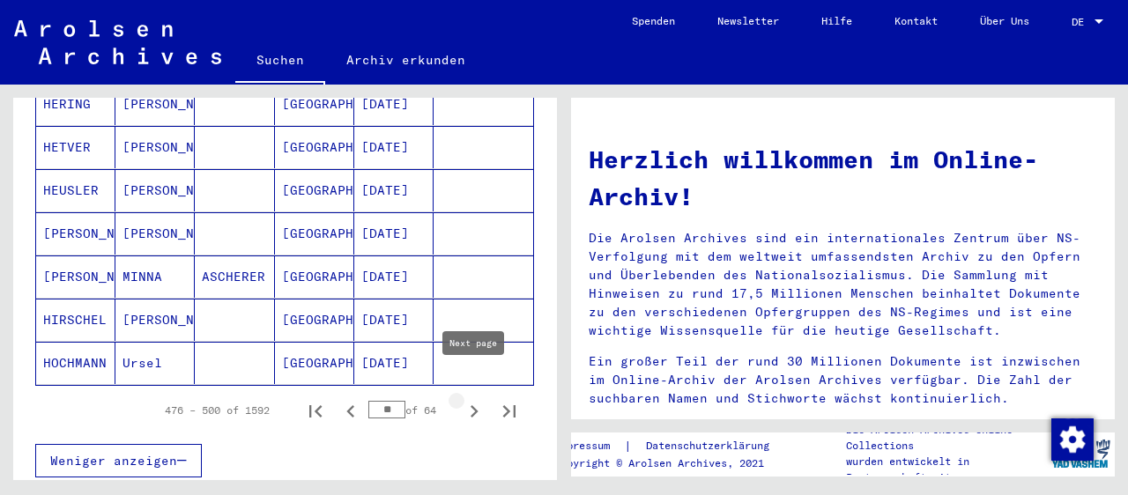
click at [475, 399] on icon "Next page" at bounding box center [474, 411] width 25 height 25
type input "**"
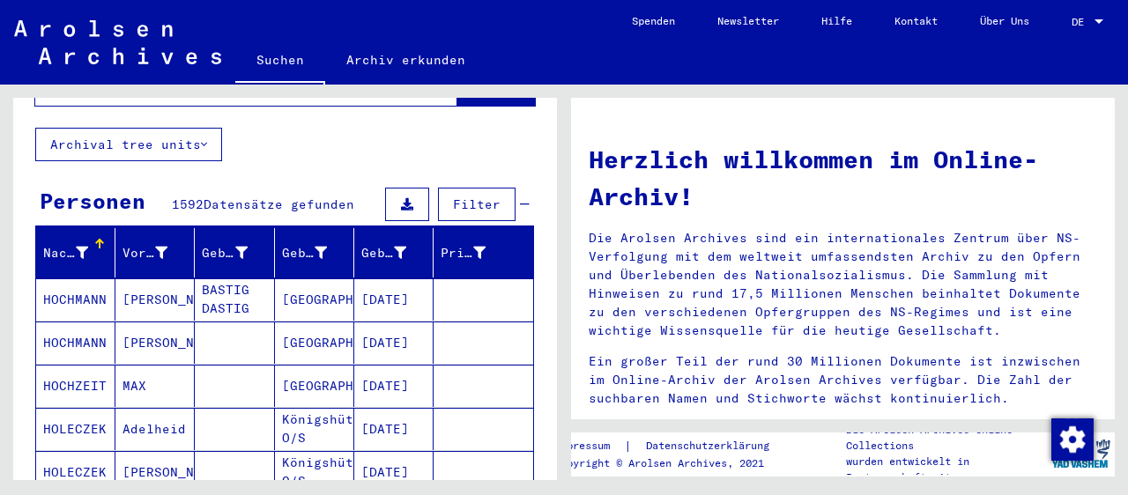
scroll to position [292, 0]
